Goal: Navigation & Orientation: Find specific page/section

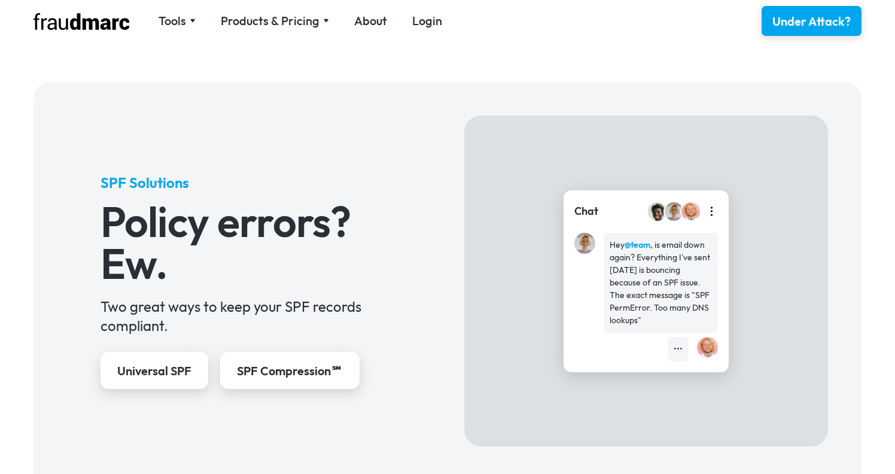
scroll to position [389, 0]
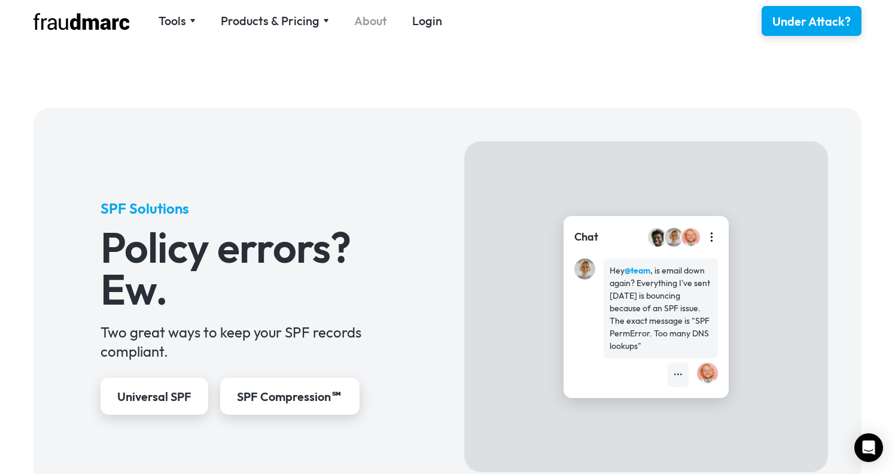
click at [360, 22] on link "About" at bounding box center [370, 21] width 33 height 17
